Goal: Task Accomplishment & Management: Use online tool/utility

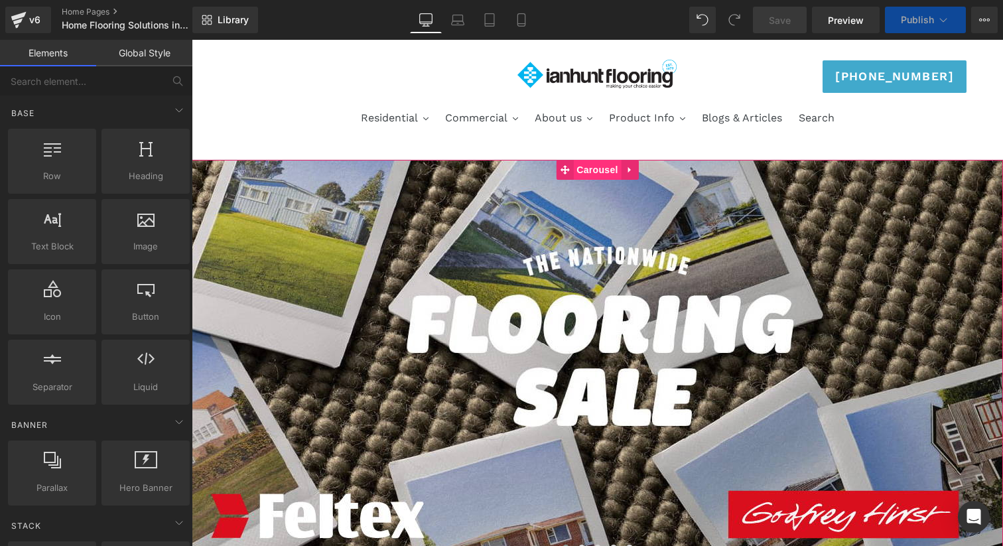
click at [590, 161] on span "Carousel" at bounding box center [597, 170] width 48 height 20
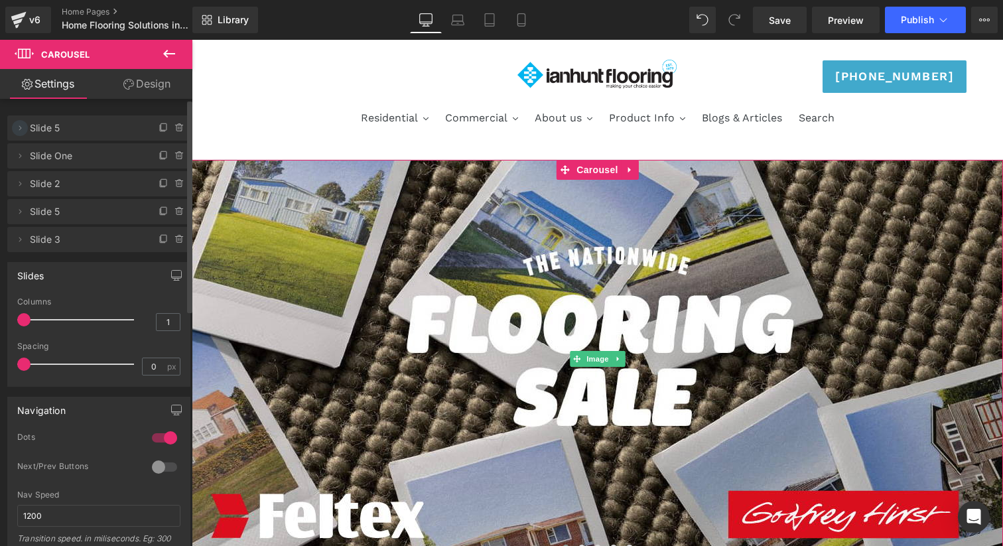
click at [17, 129] on icon at bounding box center [20, 128] width 11 height 11
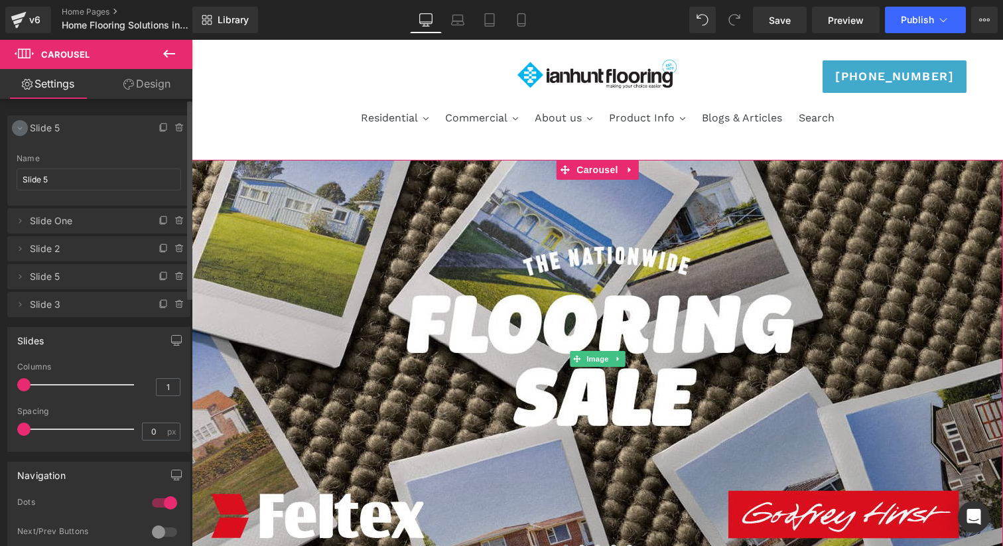
click at [17, 129] on icon at bounding box center [20, 128] width 11 height 11
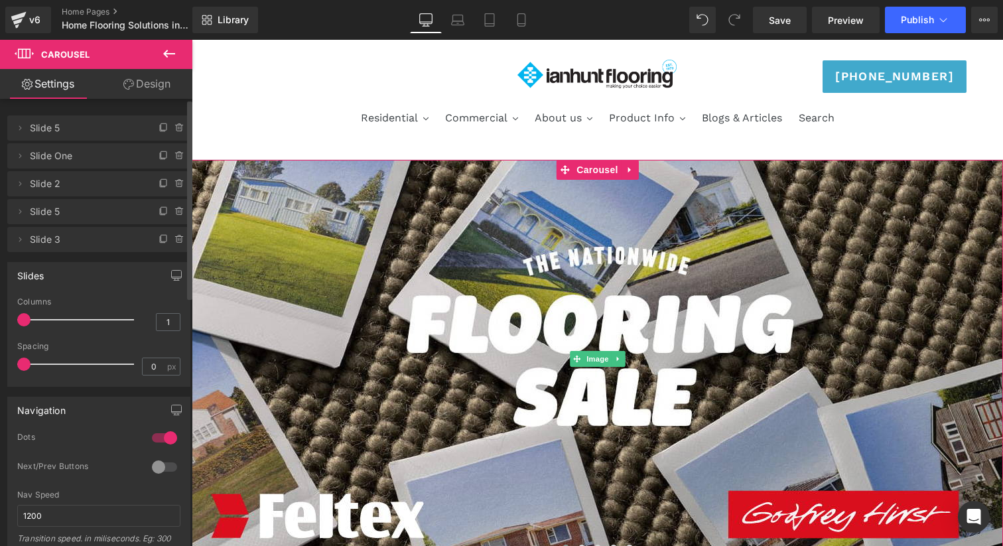
click at [71, 128] on span "Slide 5" at bounding box center [85, 127] width 111 height 25
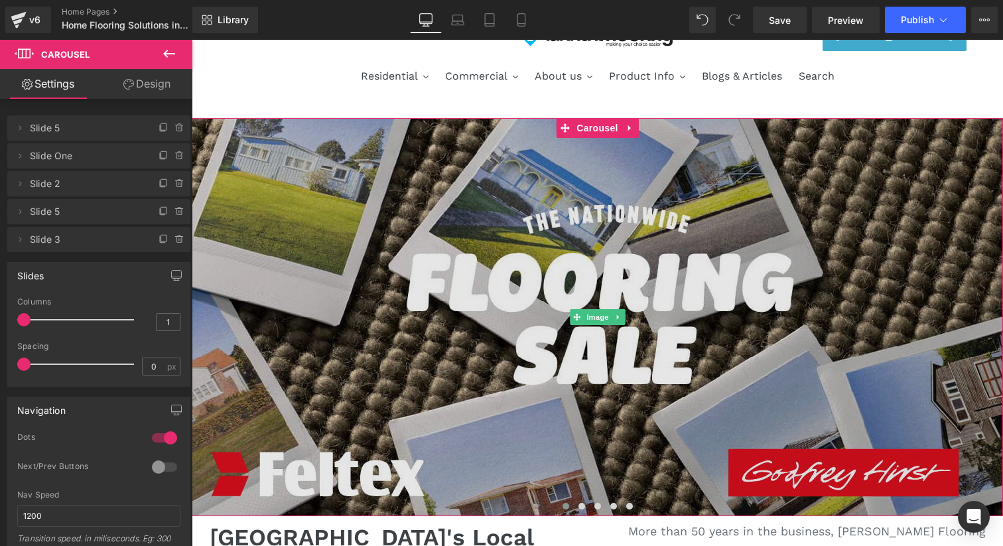
scroll to position [44, 0]
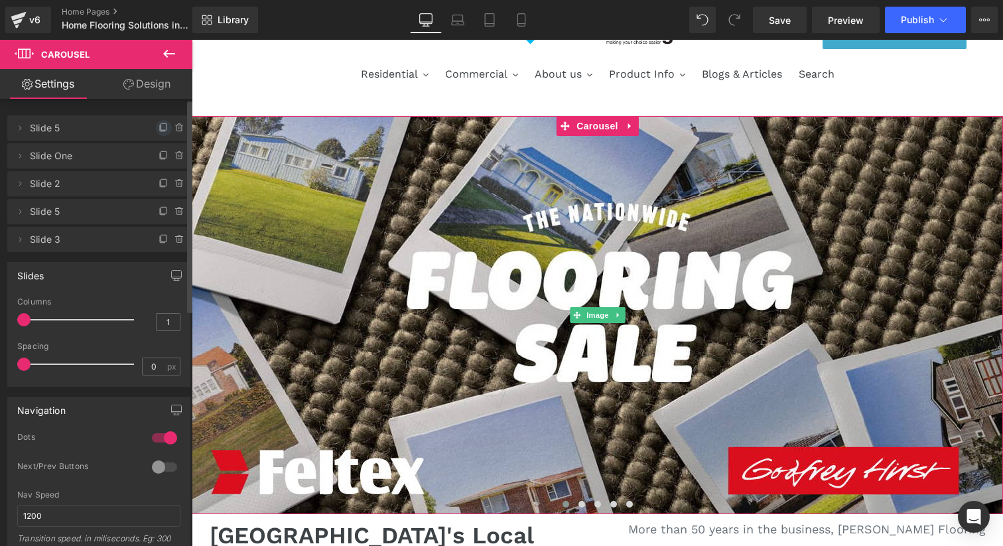
click at [158, 129] on icon at bounding box center [163, 128] width 11 height 11
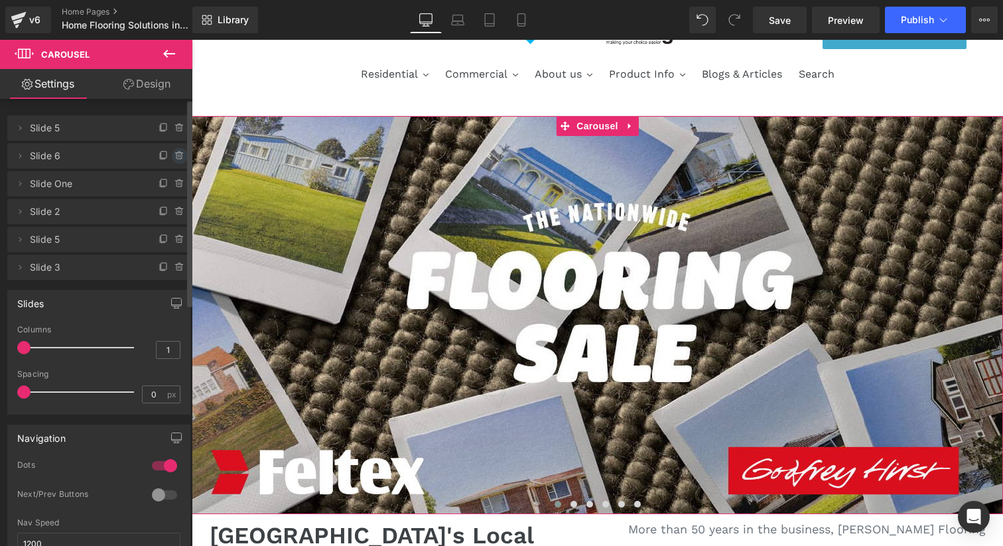
click at [176, 155] on icon at bounding box center [178, 156] width 5 height 6
click at [167, 158] on button "Delete" at bounding box center [166, 156] width 42 height 17
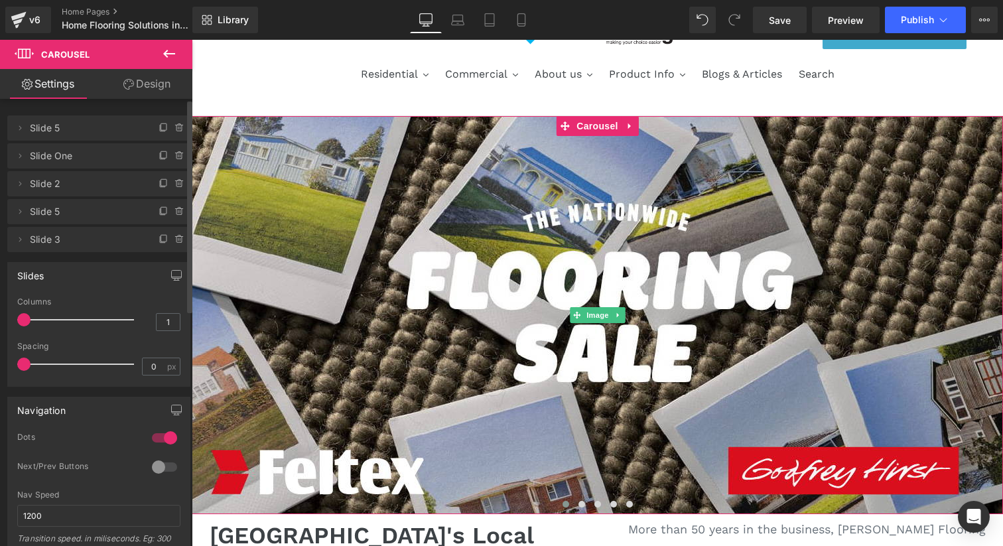
click at [84, 127] on span "Slide 5" at bounding box center [85, 127] width 111 height 25
click at [17, 132] on icon at bounding box center [20, 128] width 11 height 11
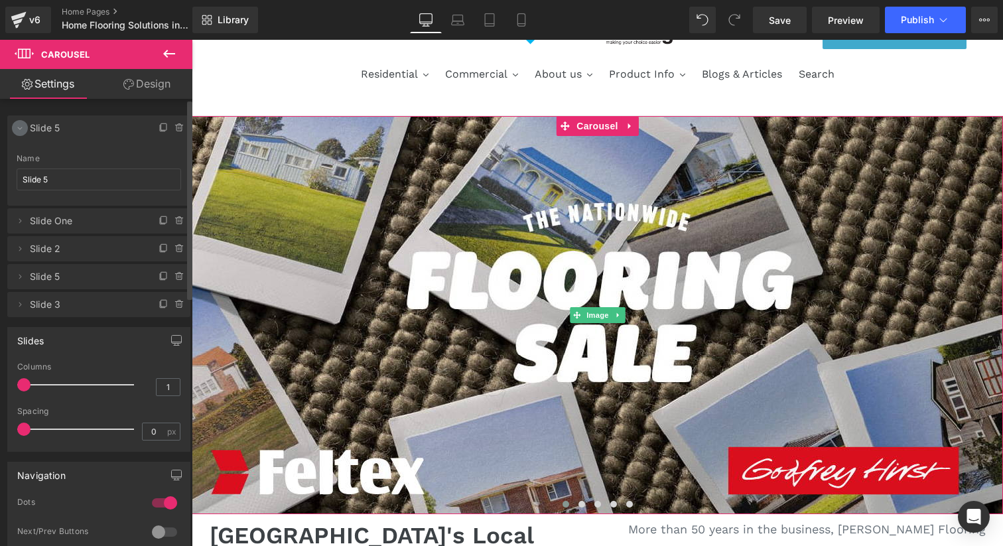
click at [17, 132] on icon at bounding box center [20, 128] width 11 height 11
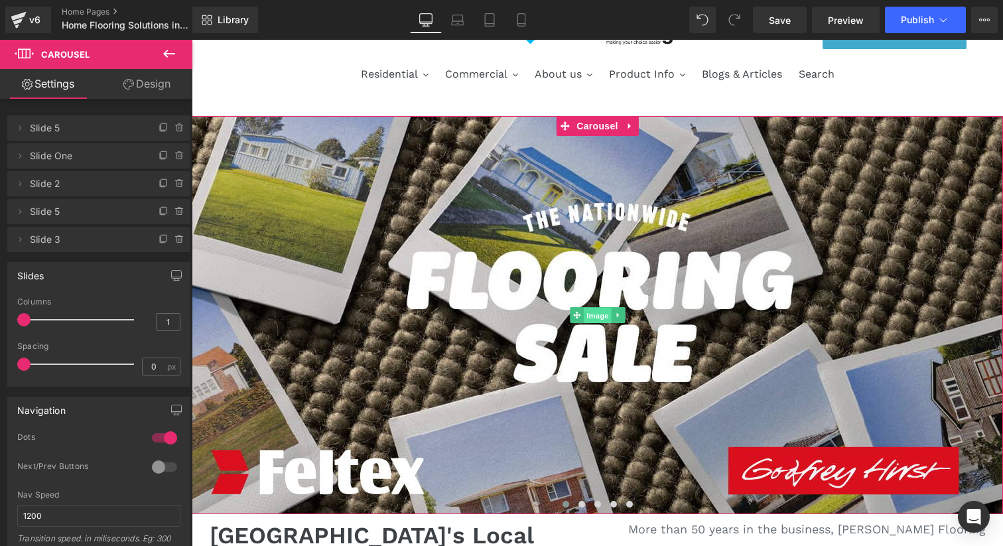
click at [596, 316] on span "Image" at bounding box center [597, 316] width 28 height 16
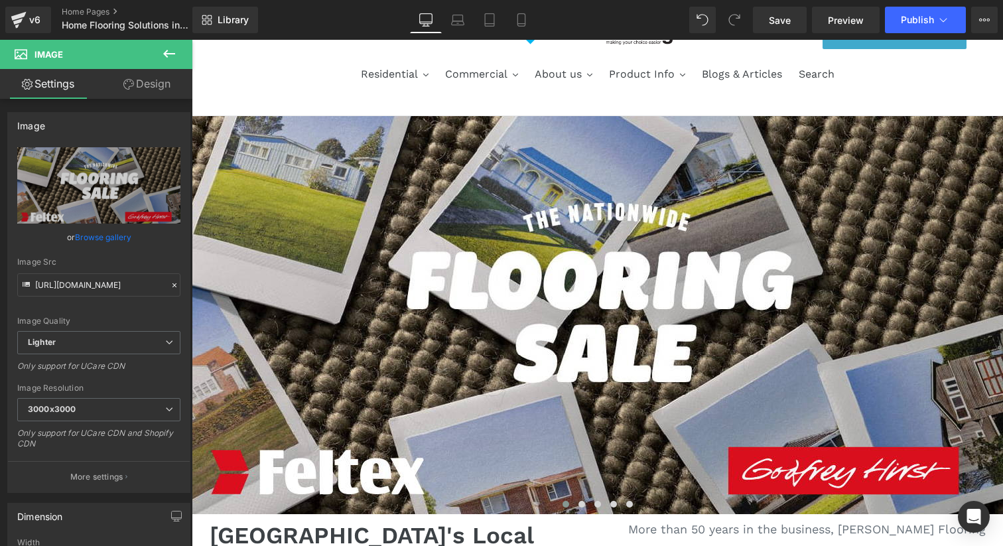
click at [167, 51] on icon at bounding box center [169, 54] width 12 height 8
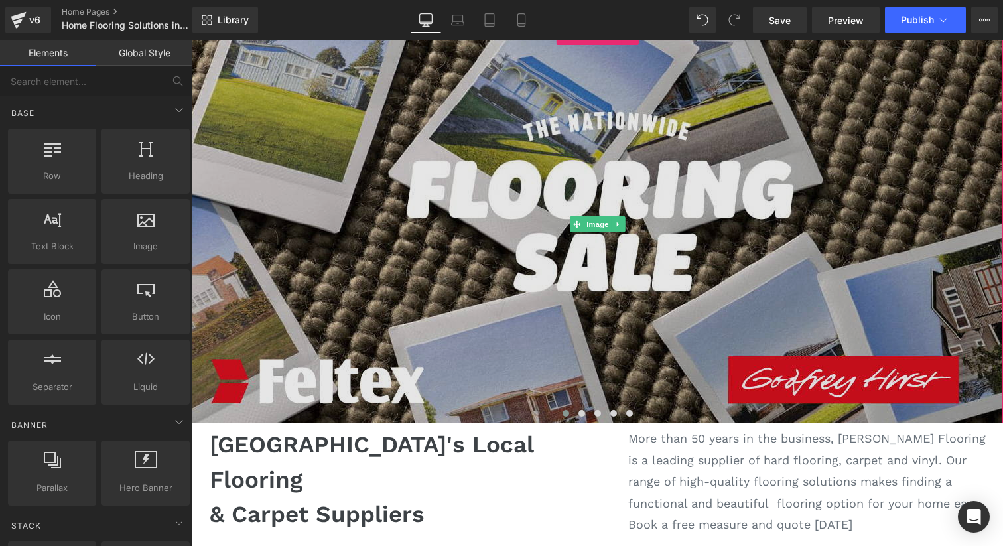
scroll to position [142, 0]
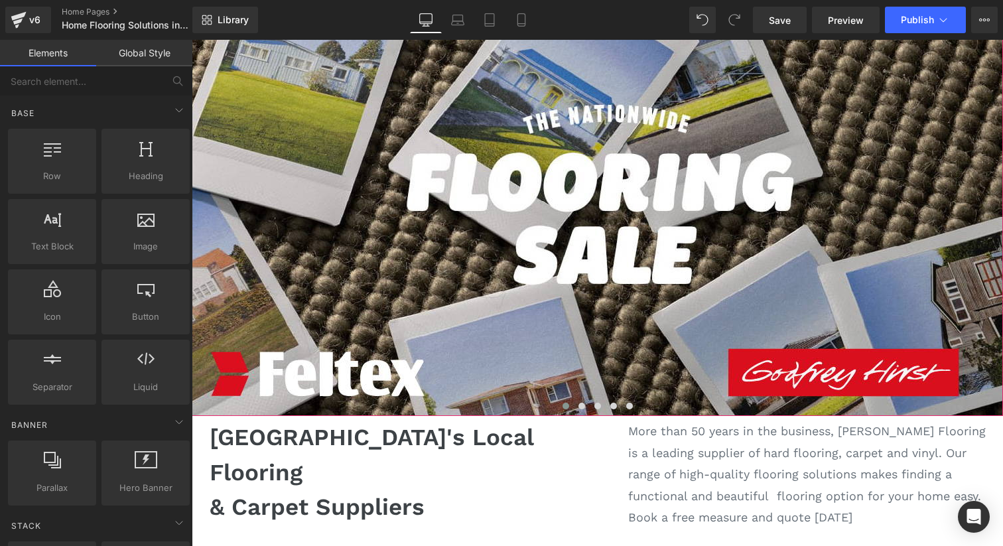
click at [565, 406] on span at bounding box center [565, 405] width 7 height 7
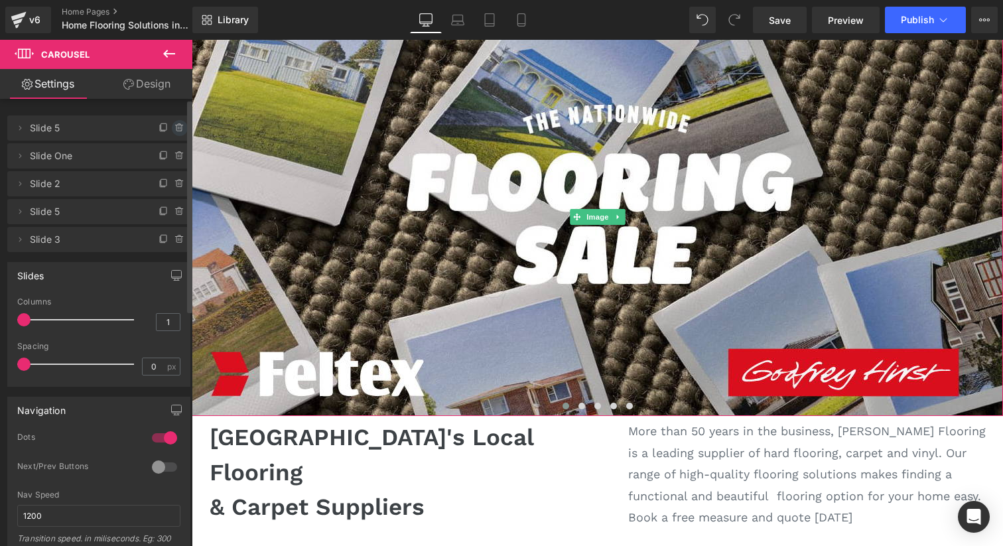
click at [174, 127] on icon at bounding box center [179, 128] width 11 height 11
click at [170, 127] on button "Delete" at bounding box center [166, 128] width 42 height 17
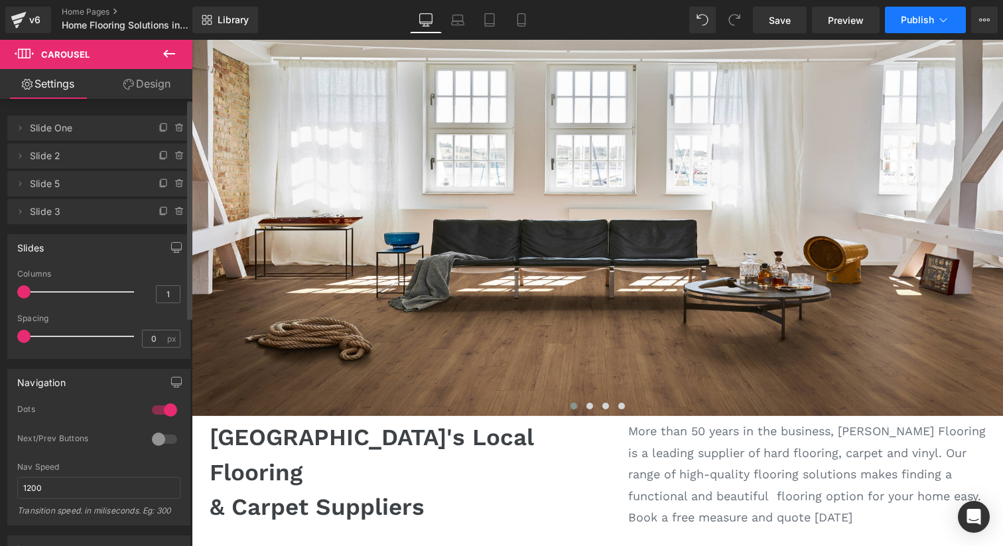
click at [916, 19] on span "Publish" at bounding box center [916, 20] width 33 height 11
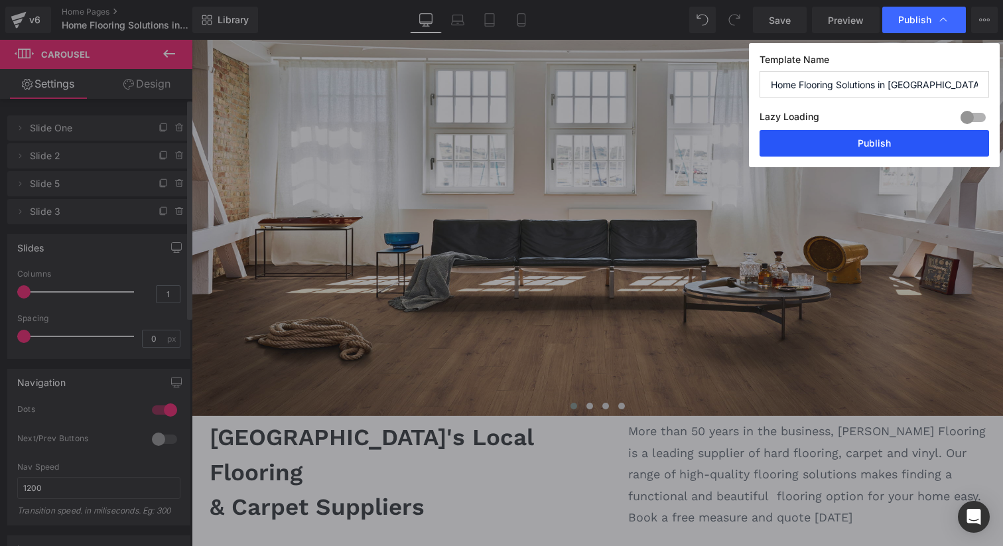
click at [890, 139] on button "Publish" at bounding box center [873, 143] width 229 height 27
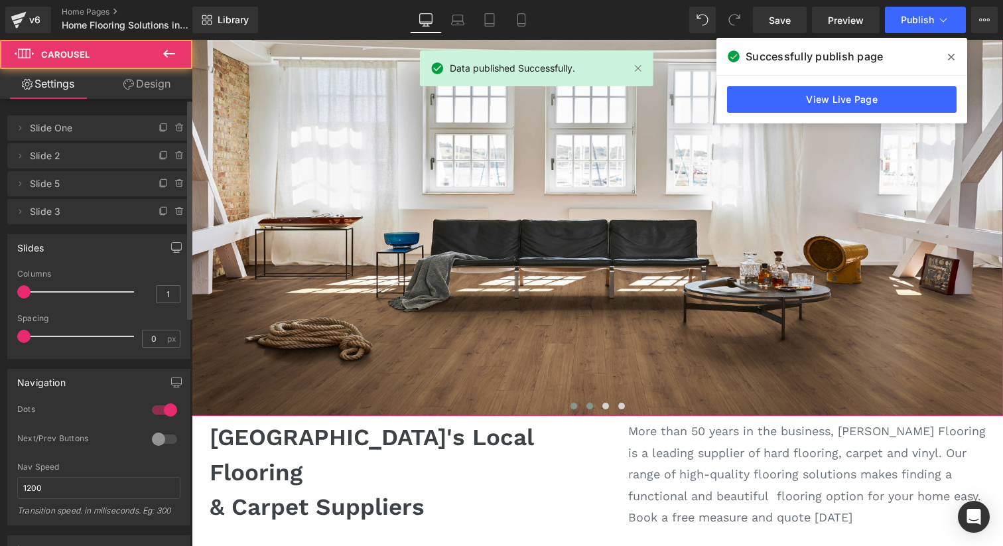
click at [589, 406] on span at bounding box center [589, 405] width 7 height 7
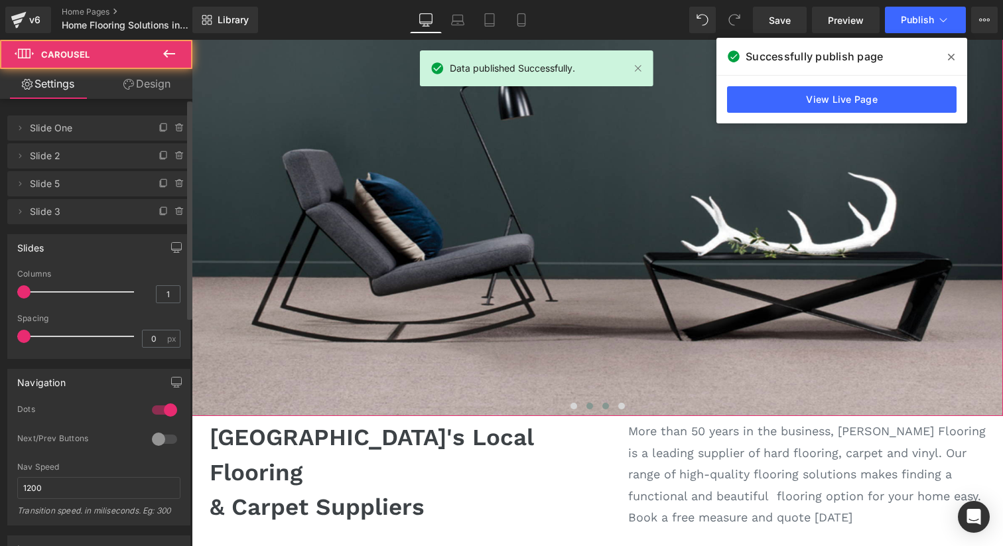
click at [610, 408] on button at bounding box center [605, 405] width 16 height 13
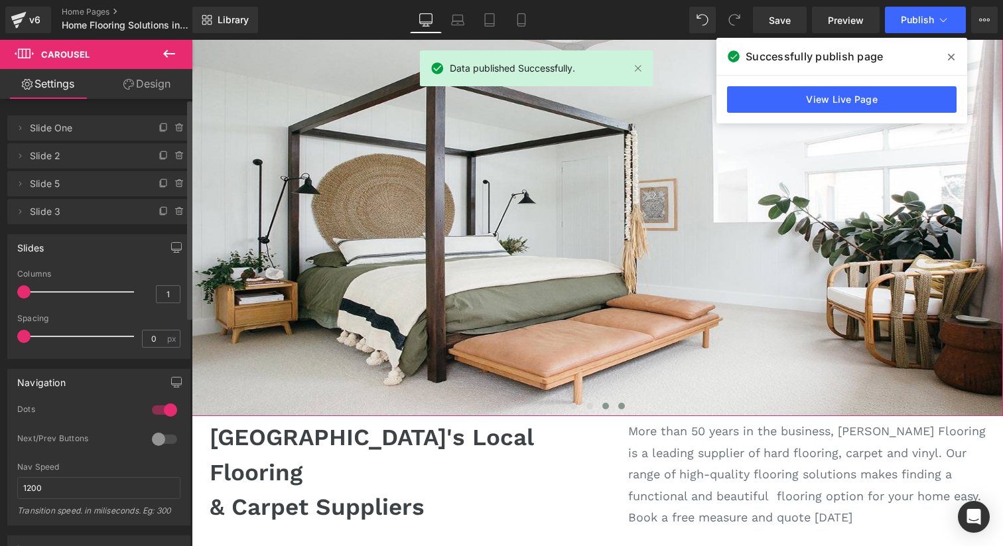
click at [621, 406] on span at bounding box center [621, 405] width 7 height 7
